Goal: Transaction & Acquisition: Subscribe to service/newsletter

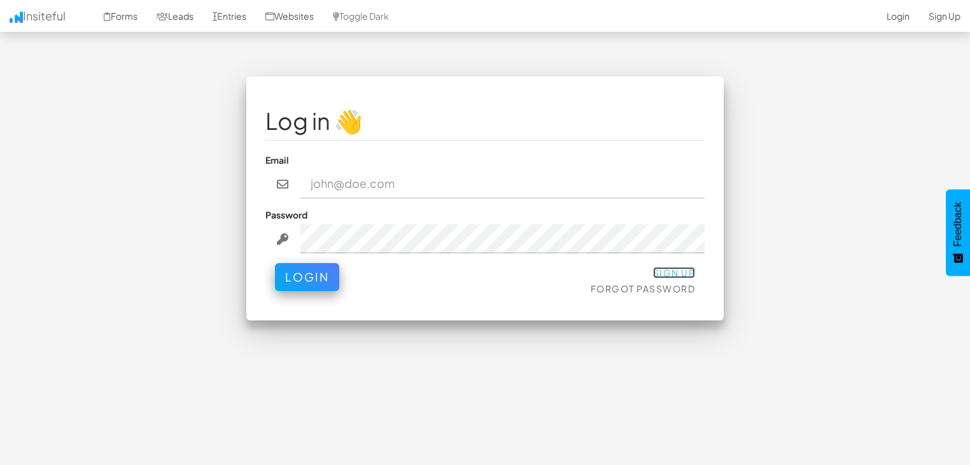
click at [676, 271] on link "Sign Up" at bounding box center [674, 272] width 43 height 11
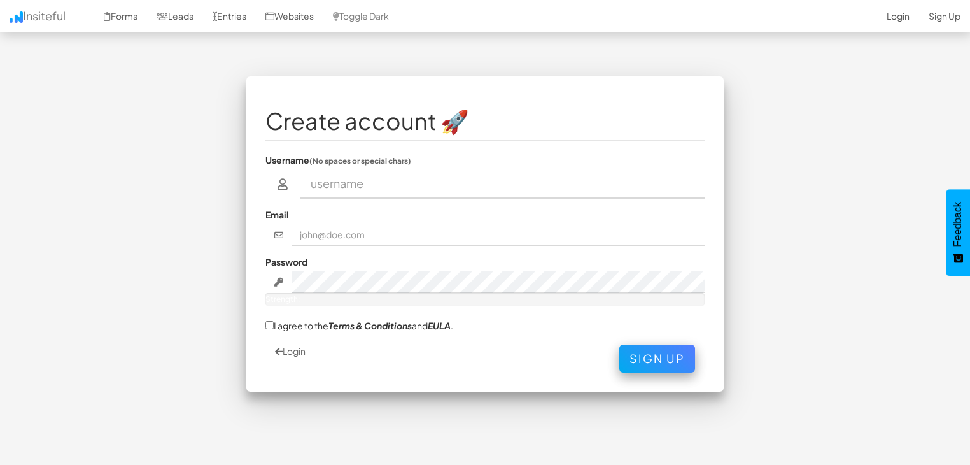
click at [406, 185] on input "text" at bounding box center [503, 183] width 405 height 29
type input "ÇAĞRI ÖZER"
type input "info@matlas.com.tr"
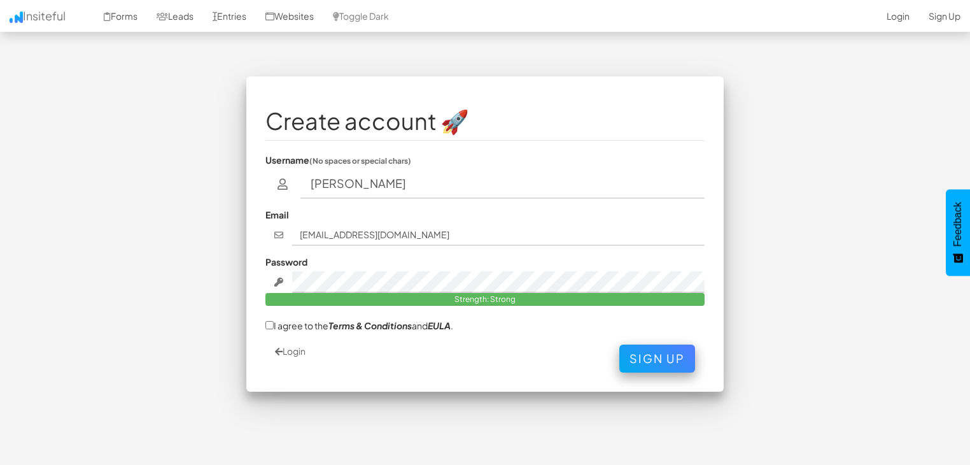
click at [285, 324] on label "I agree to the Terms & Conditions and EULA ." at bounding box center [360, 324] width 188 height 13
click at [274, 324] on input "I agree to the Terms & Conditions and EULA ." at bounding box center [270, 325] width 8 height 8
checkbox input "true"
click at [668, 362] on button "Sign Up" at bounding box center [658, 355] width 76 height 28
click at [448, 195] on input "ÇAĞRI ÖZER" at bounding box center [503, 183] width 405 height 29
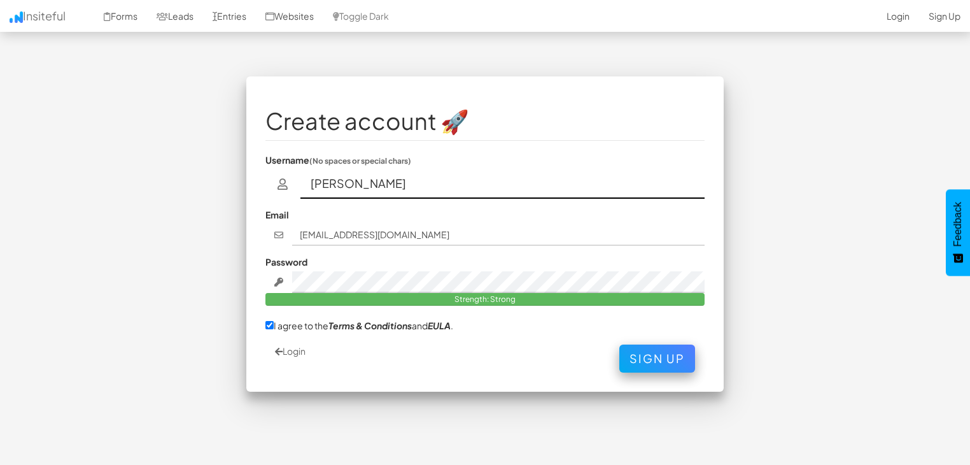
click at [448, 195] on input "ÇAĞRI ÖZER" at bounding box center [503, 183] width 405 height 29
click at [348, 182] on input "ÇAĞRI ÖZER" at bounding box center [503, 183] width 405 height 29
click at [743, 114] on div "Create account 🚀 Username (No spaces or special chars) ÇAĞRI ÖZER Email info@ma…" at bounding box center [485, 240] width 745 height 328
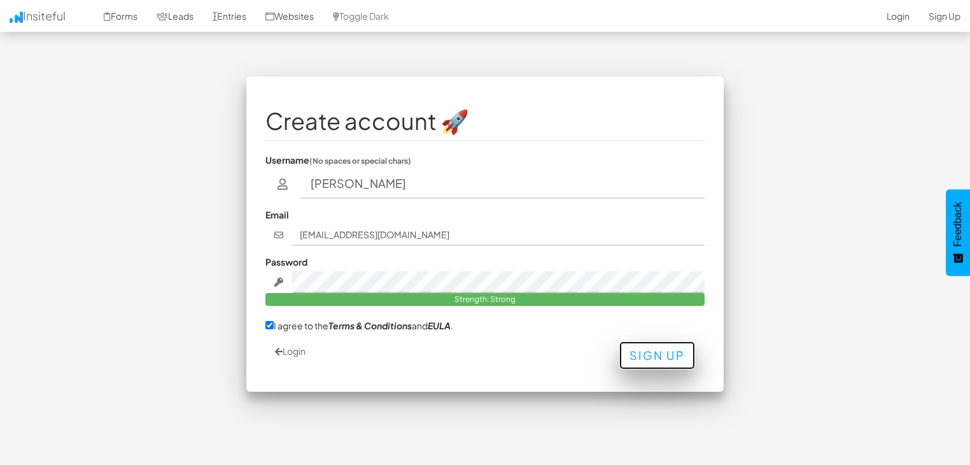
click at [663, 355] on button "Sign Up" at bounding box center [658, 355] width 76 height 28
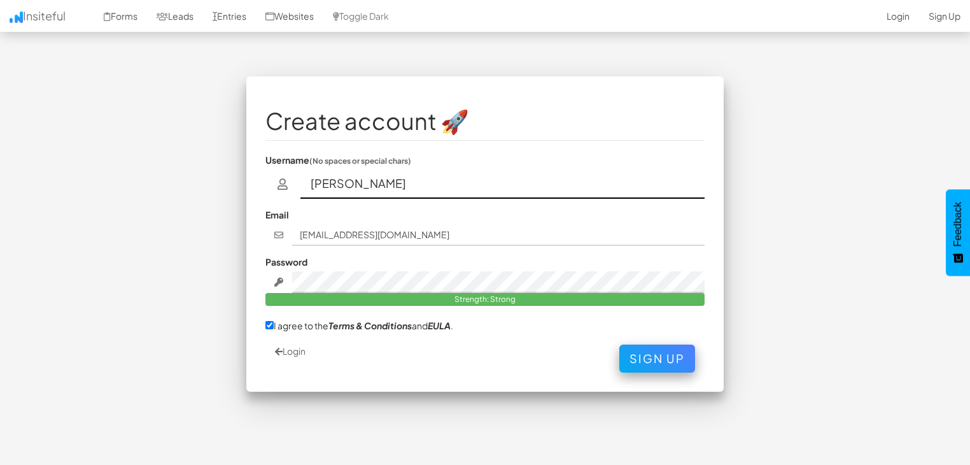
click at [383, 187] on input "ÇAĞRI ÖZER" at bounding box center [503, 183] width 405 height 29
type input "V"
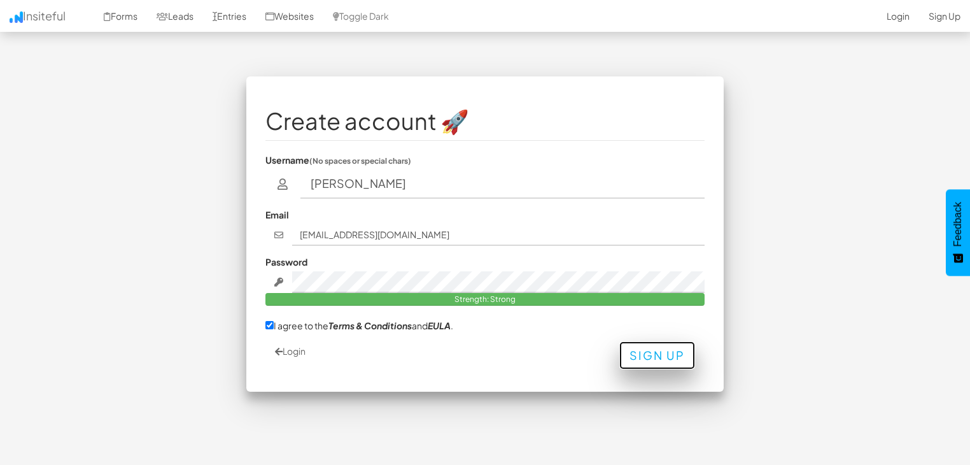
click at [662, 362] on button "Sign Up" at bounding box center [658, 355] width 76 height 28
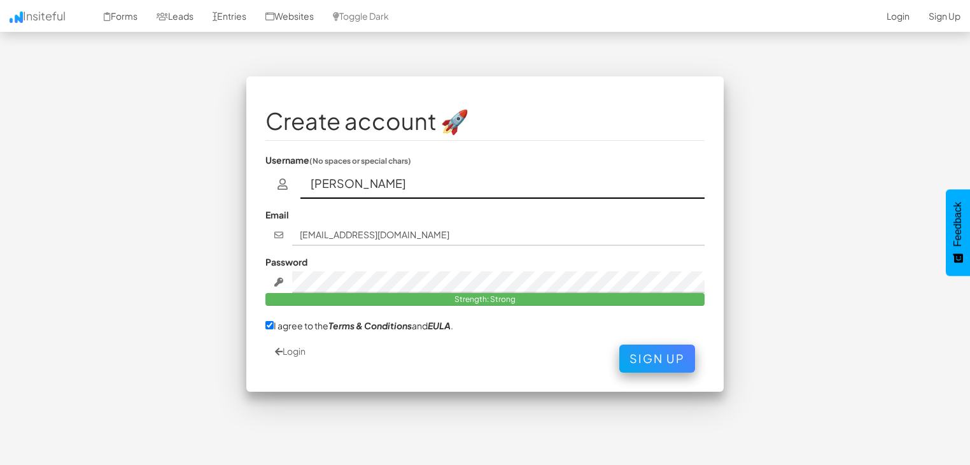
click at [352, 178] on input "CAGRI OZER" at bounding box center [503, 183] width 405 height 29
type input "CAGRIOZER"
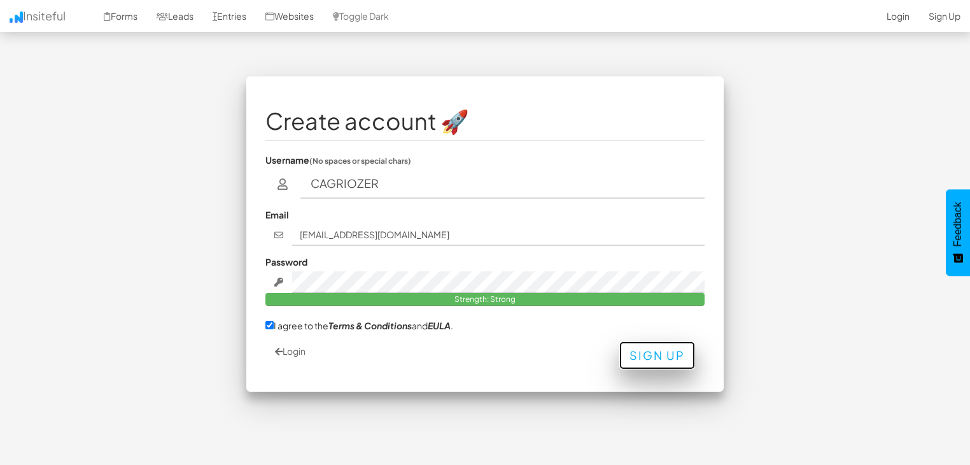
click at [650, 359] on button "Sign Up" at bounding box center [658, 355] width 76 height 28
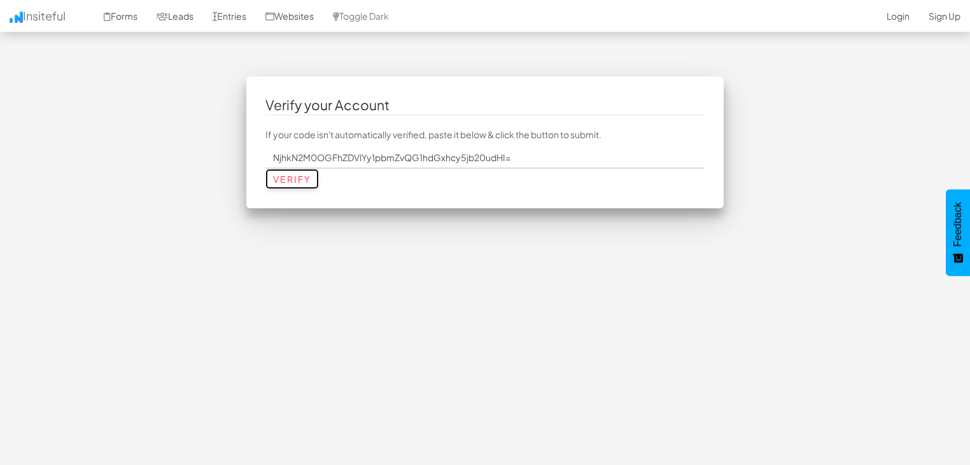
click at [311, 174] on input "Verify" at bounding box center [292, 179] width 53 height 20
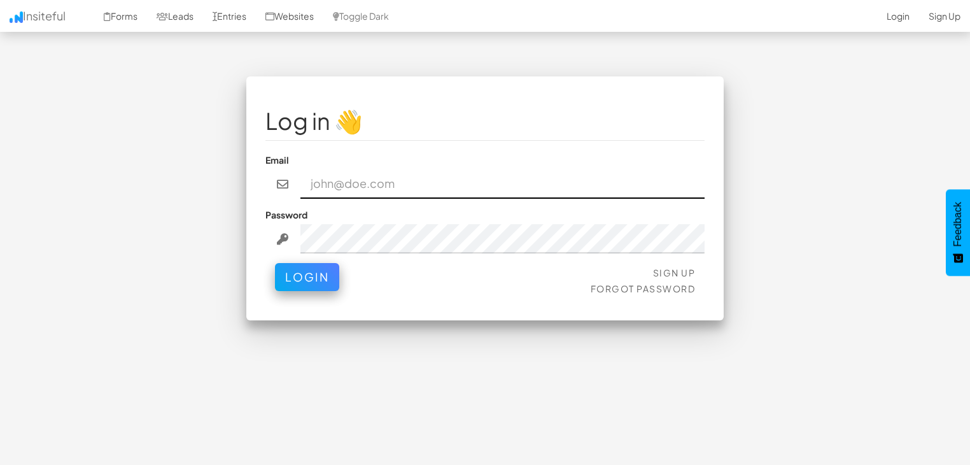
type input "info@matlas.com.tr"
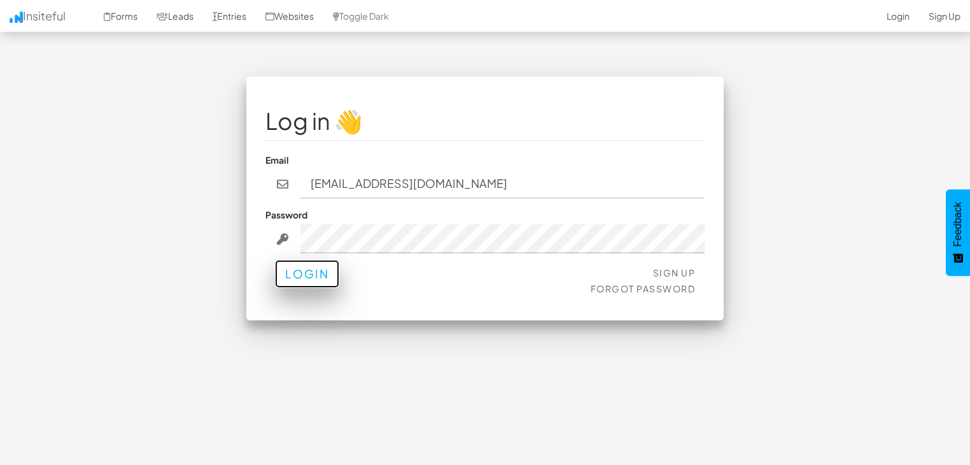
click at [301, 275] on button "Login" at bounding box center [307, 274] width 64 height 28
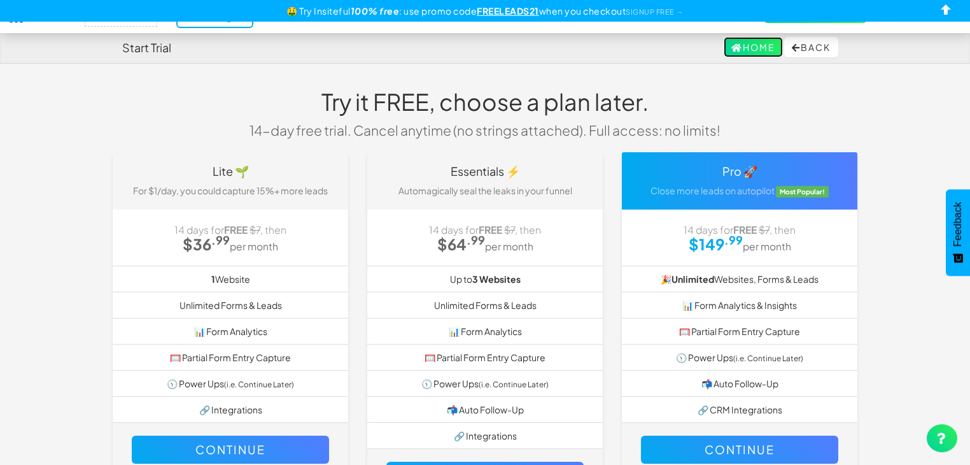
click at [754, 50] on link "Home" at bounding box center [753, 47] width 59 height 20
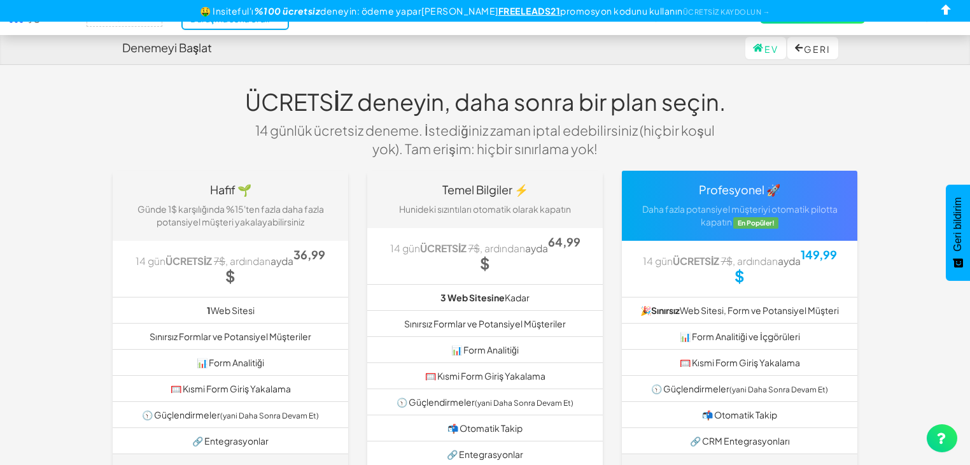
click at [486, 122] on font "14 günlük ücretsiz deneme. İstediğiniz zaman iptal edebilirsiniz (hiçbir koşul …" at bounding box center [485, 140] width 460 height 36
click at [598, 98] on font "ÜCRETSİZ deneyin, daha sonra bir plan seçin." at bounding box center [485, 101] width 481 height 29
click at [542, 133] on font "14 günlük ücretsiz deneme. İstediğiniz zaman iptal edebilirsiniz (hiçbir koşul …" at bounding box center [485, 140] width 460 height 36
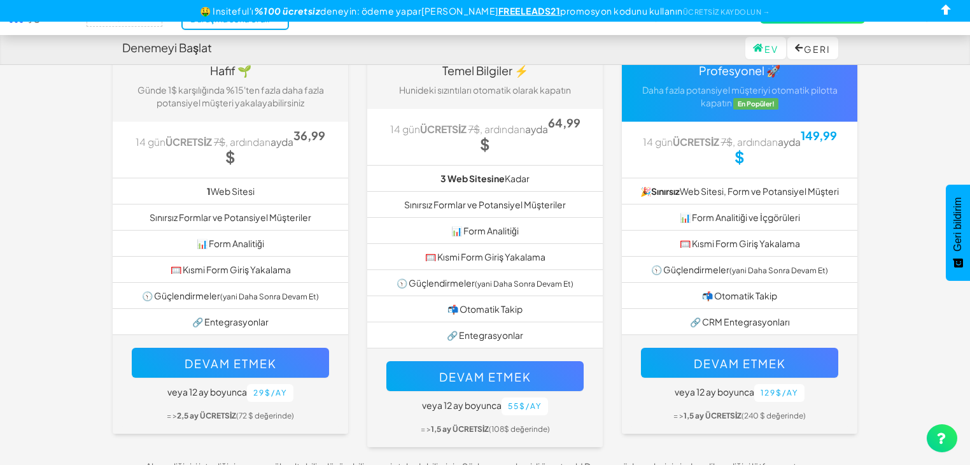
scroll to position [127, 0]
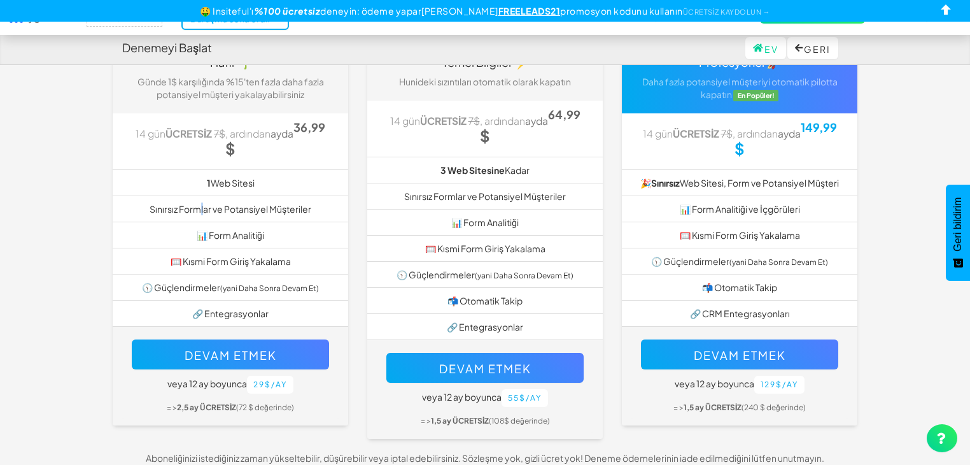
click at [201, 203] on font "Sınırsız Formlar ve Potansiyel Müşteriler" at bounding box center [231, 208] width 162 height 11
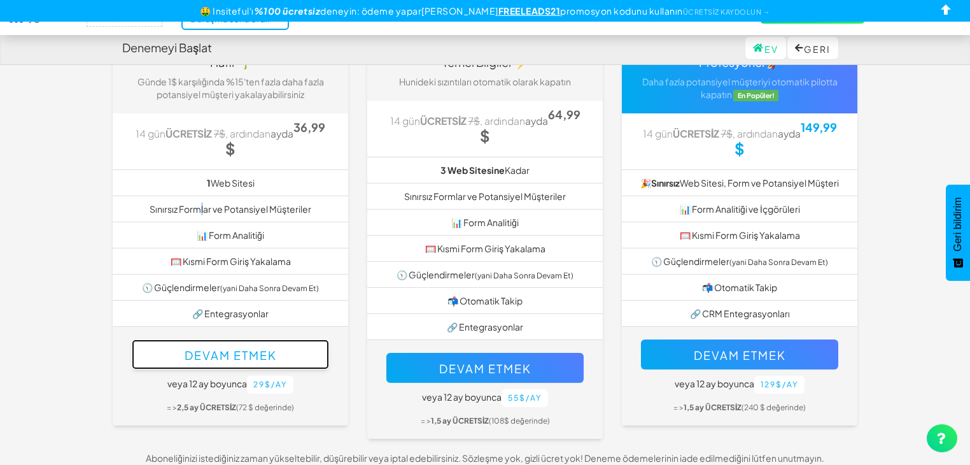
click at [264, 352] on font "Devam etmek" at bounding box center [231, 355] width 92 height 15
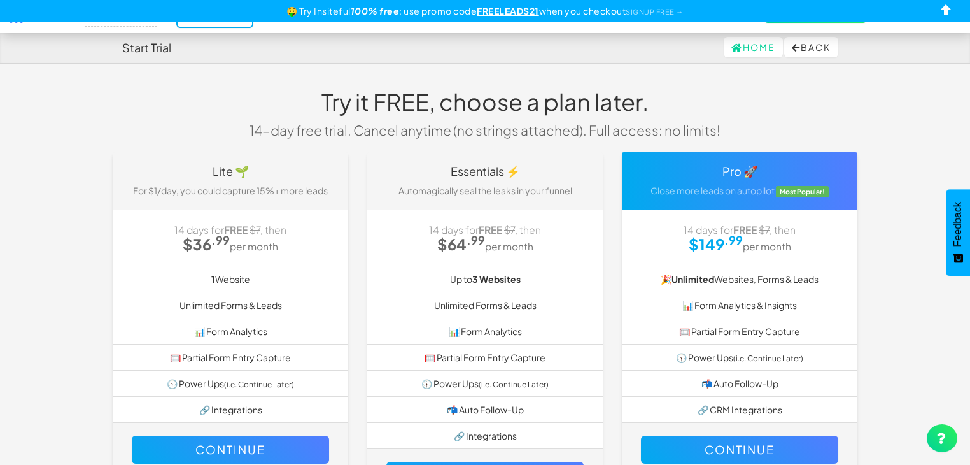
scroll to position [127, 0]
